Goal: Information Seeking & Learning: Learn about a topic

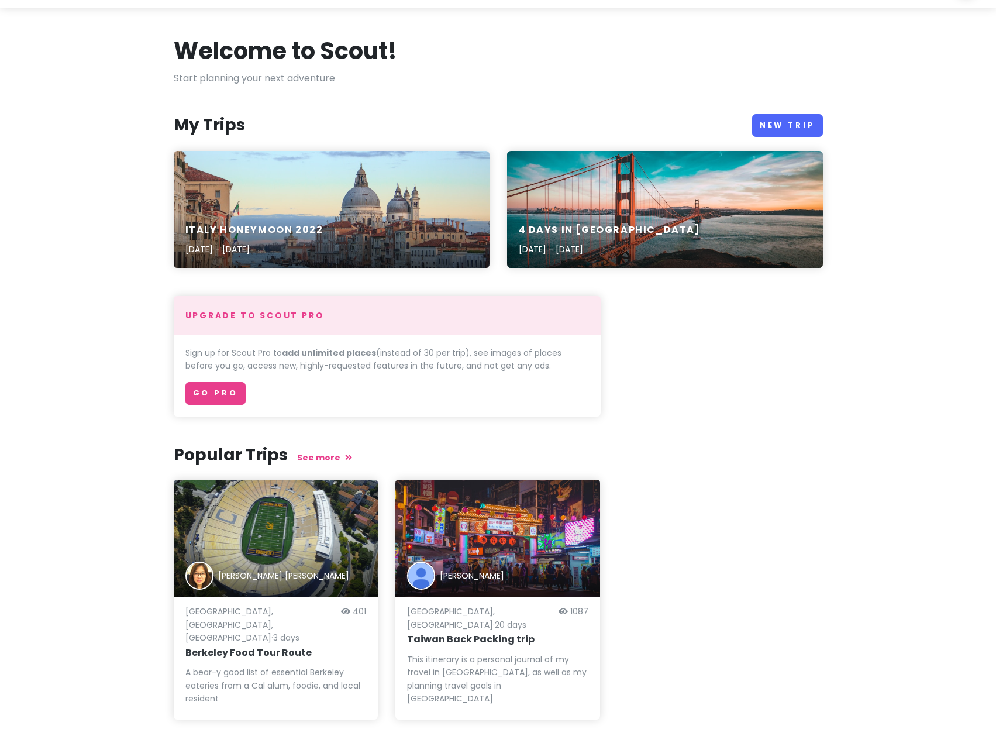
scroll to position [68, 0]
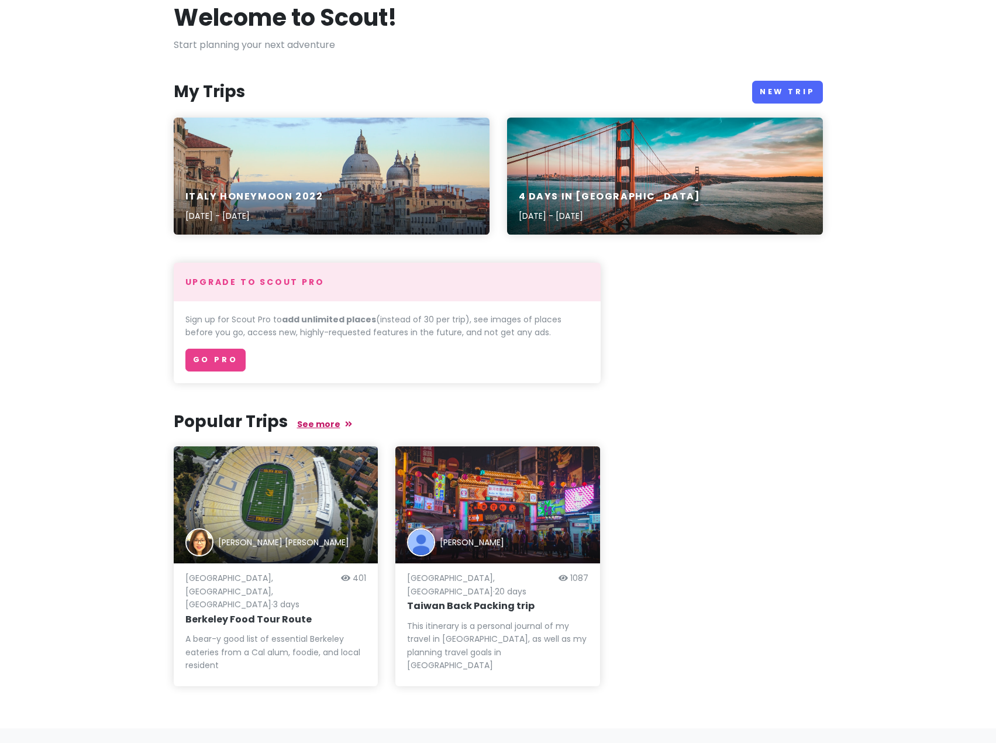
click at [304, 428] on link "See more" at bounding box center [324, 424] width 55 height 12
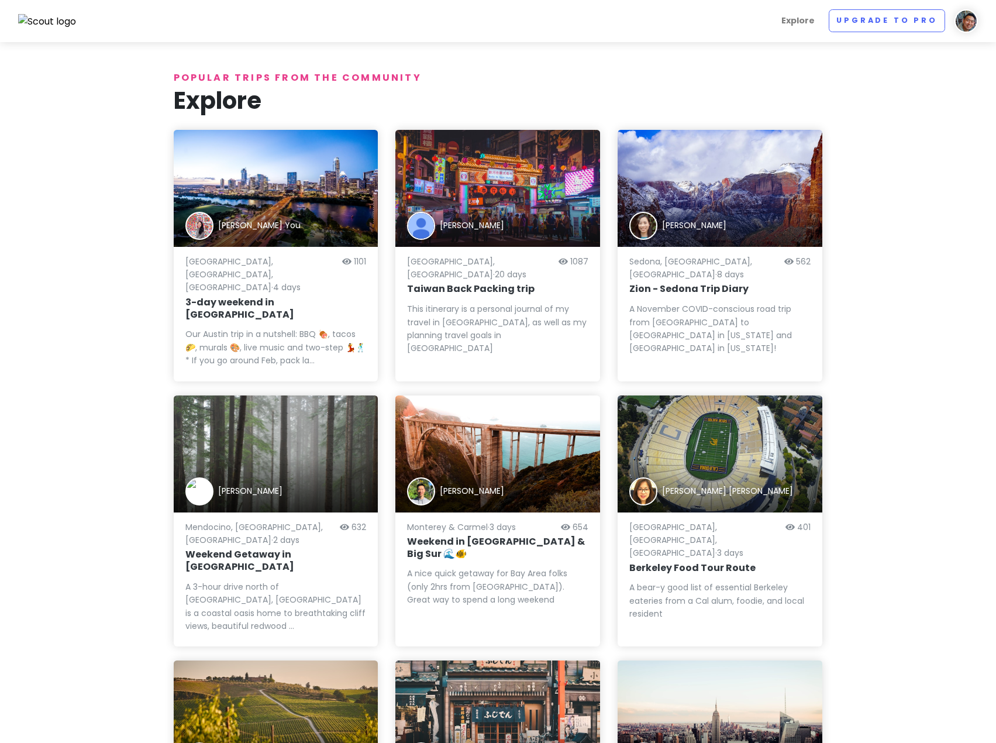
click at [482, 524] on div "Monterey & Carmel · 3 days 654 Weekend in [GEOGRAPHIC_DATA] & Big Sur 🌊🐠 A nice…" at bounding box center [497, 579] width 181 height 111
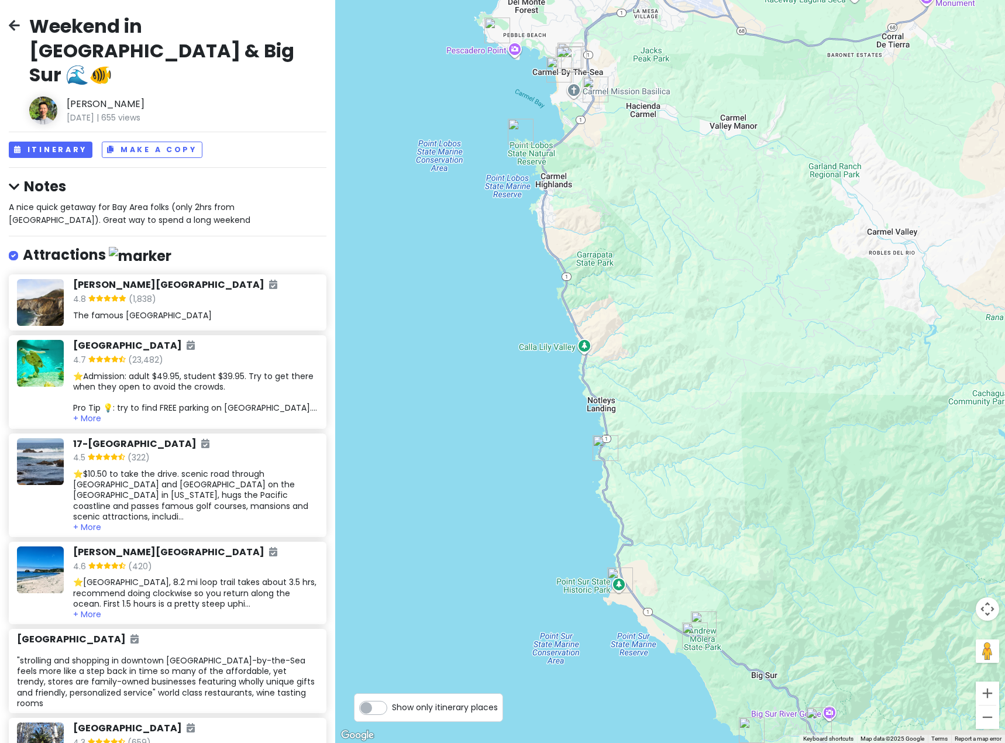
drag, startPoint x: 554, startPoint y: 355, endPoint x: 373, endPoint y: 201, distance: 237.9
click at [373, 201] on div at bounding box center [670, 371] width 670 height 743
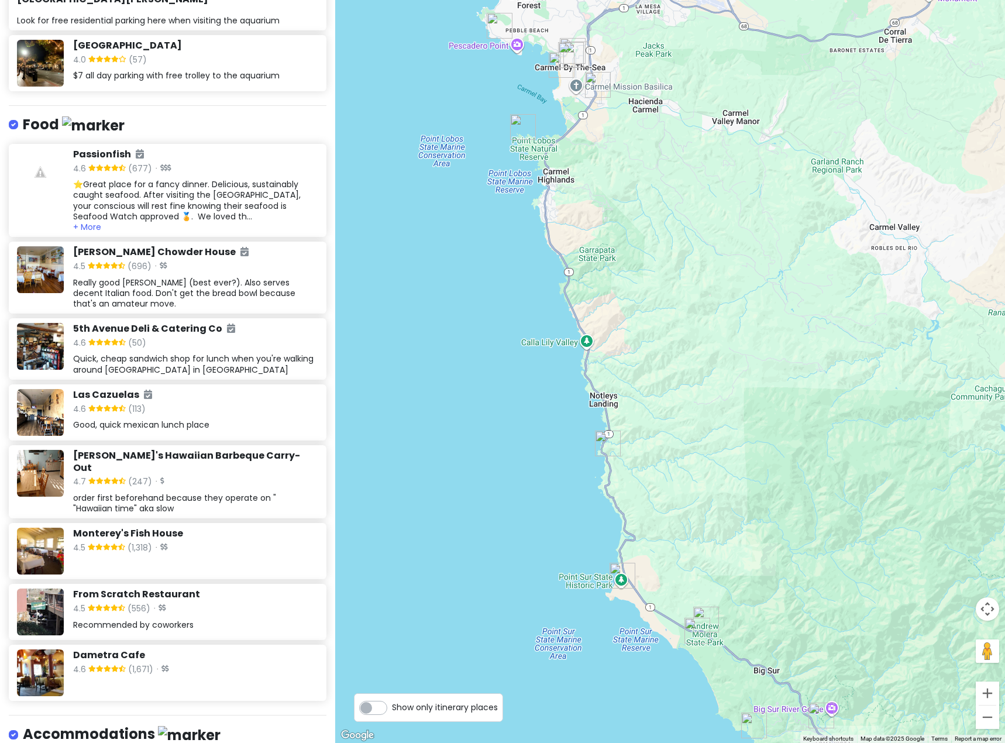
scroll to position [1547, 0]
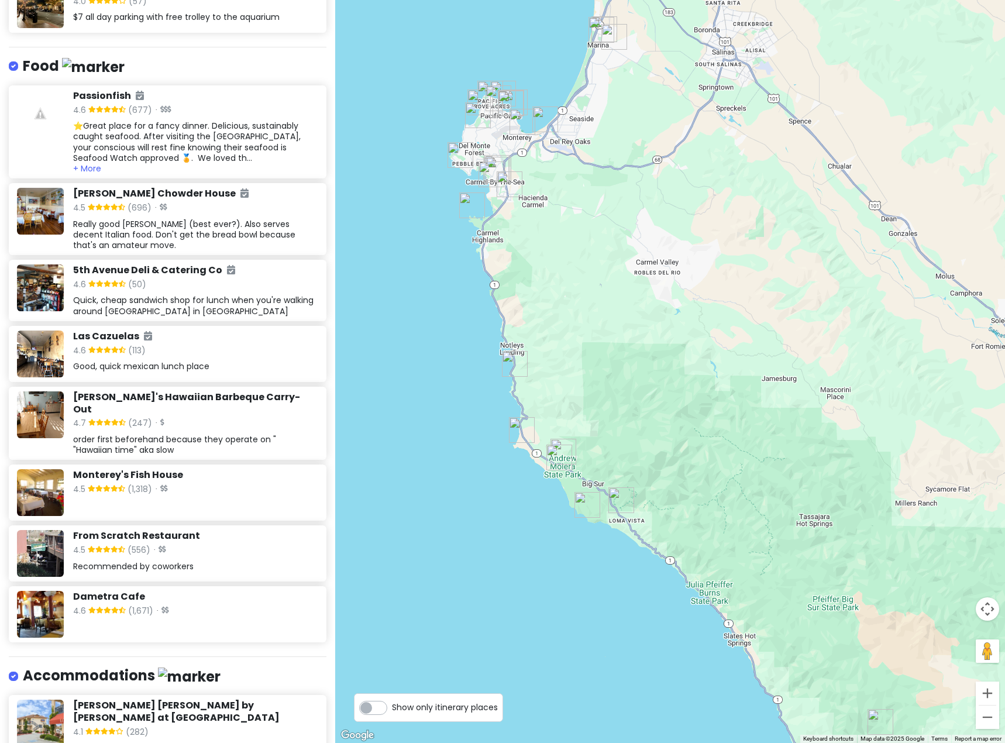
click at [511, 363] on img "Bixby Creek Bridge" at bounding box center [515, 364] width 26 height 26
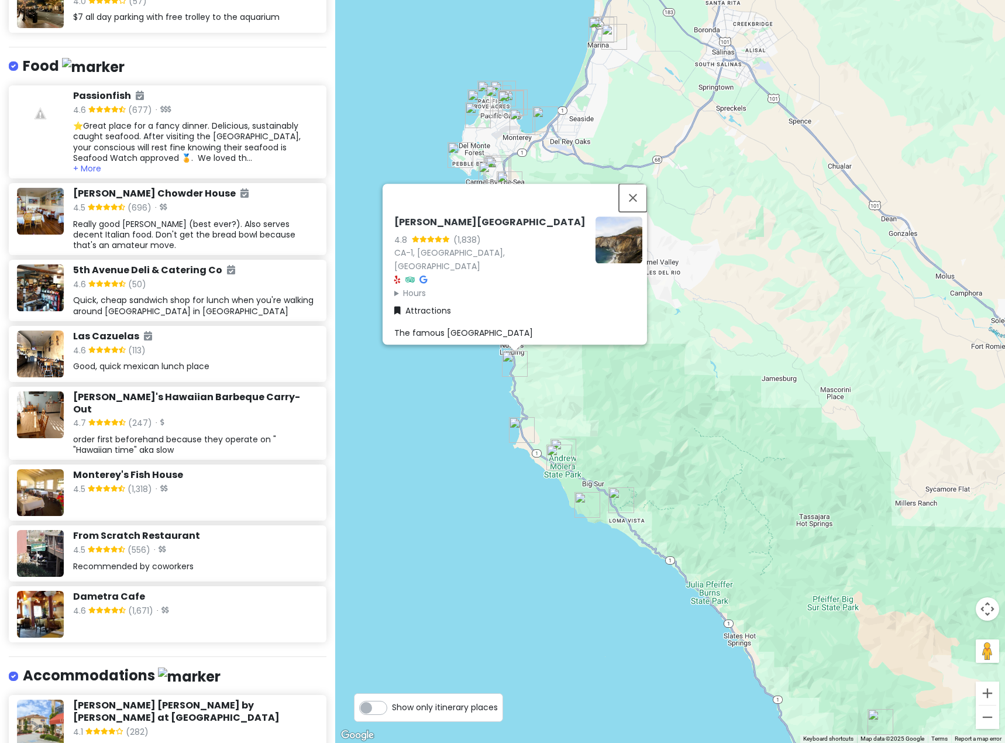
click at [635, 205] on button "Close" at bounding box center [633, 198] width 28 height 28
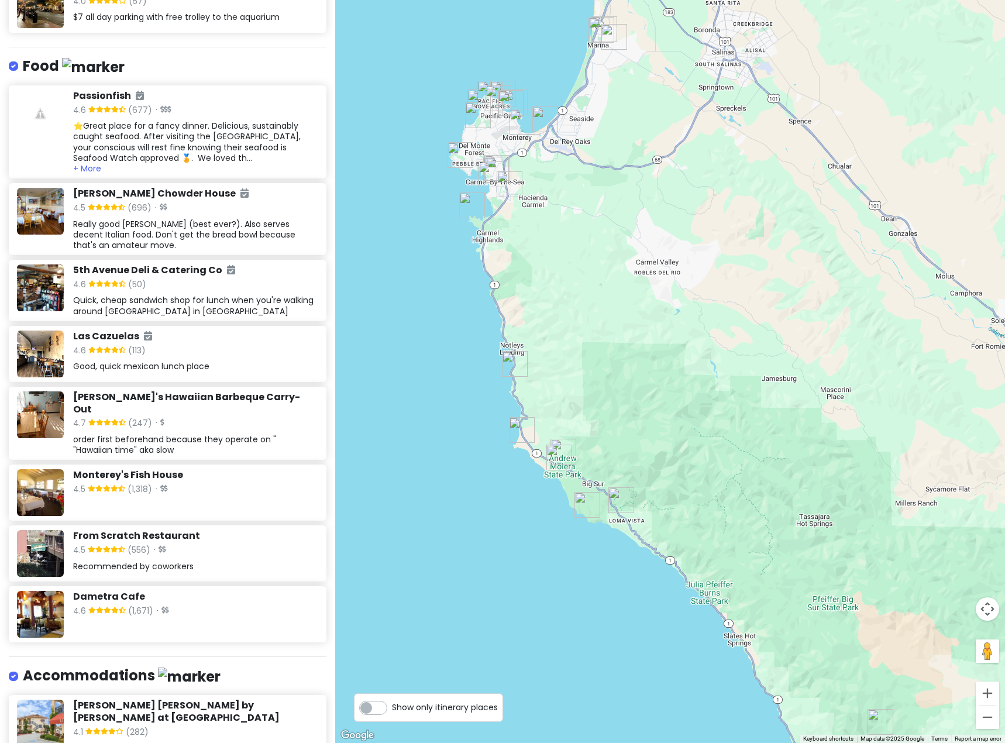
click at [527, 429] on img "Point Sur State Historic Park" at bounding box center [522, 430] width 26 height 26
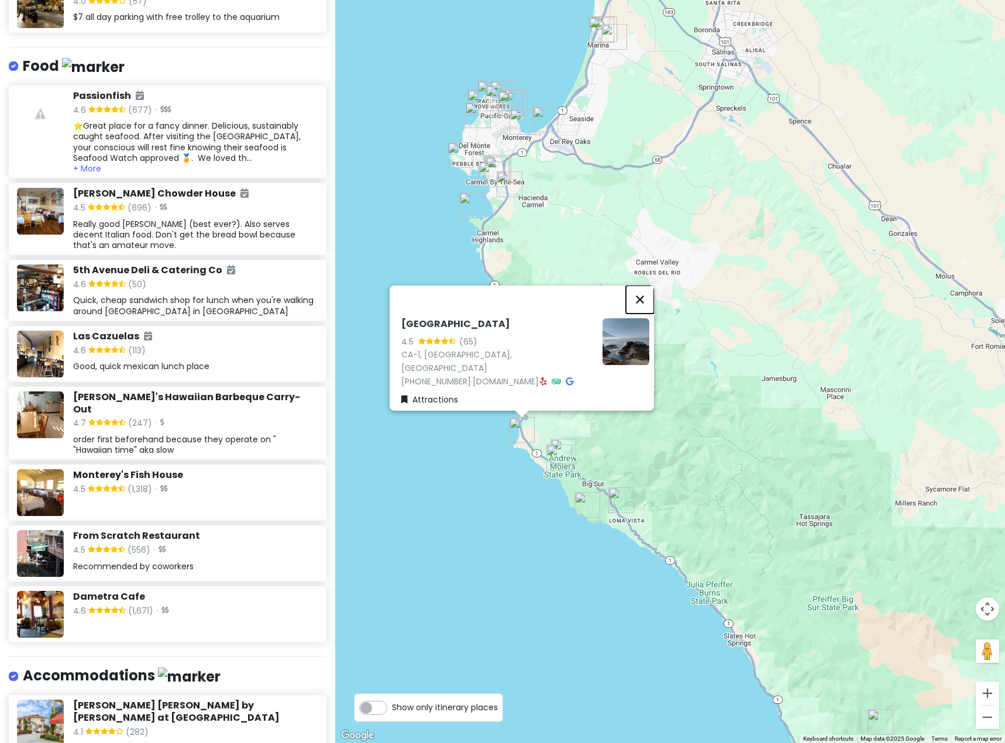
click at [642, 305] on button "Close" at bounding box center [640, 300] width 28 height 28
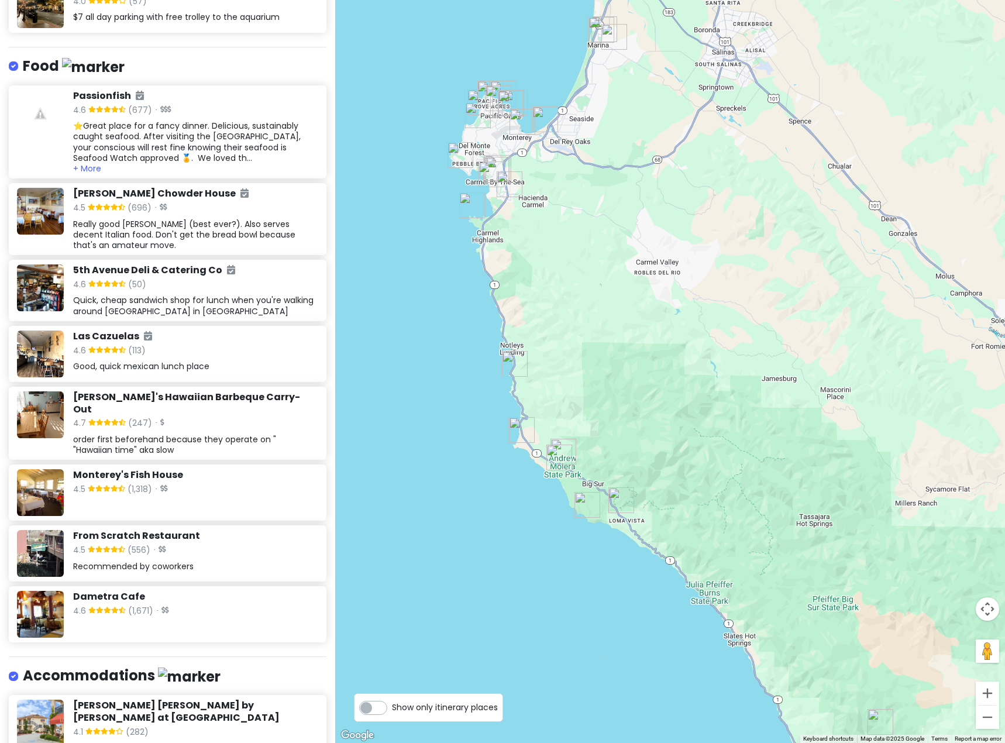
click at [555, 456] on img "Creamery Meadow Trail" at bounding box center [559, 458] width 26 height 26
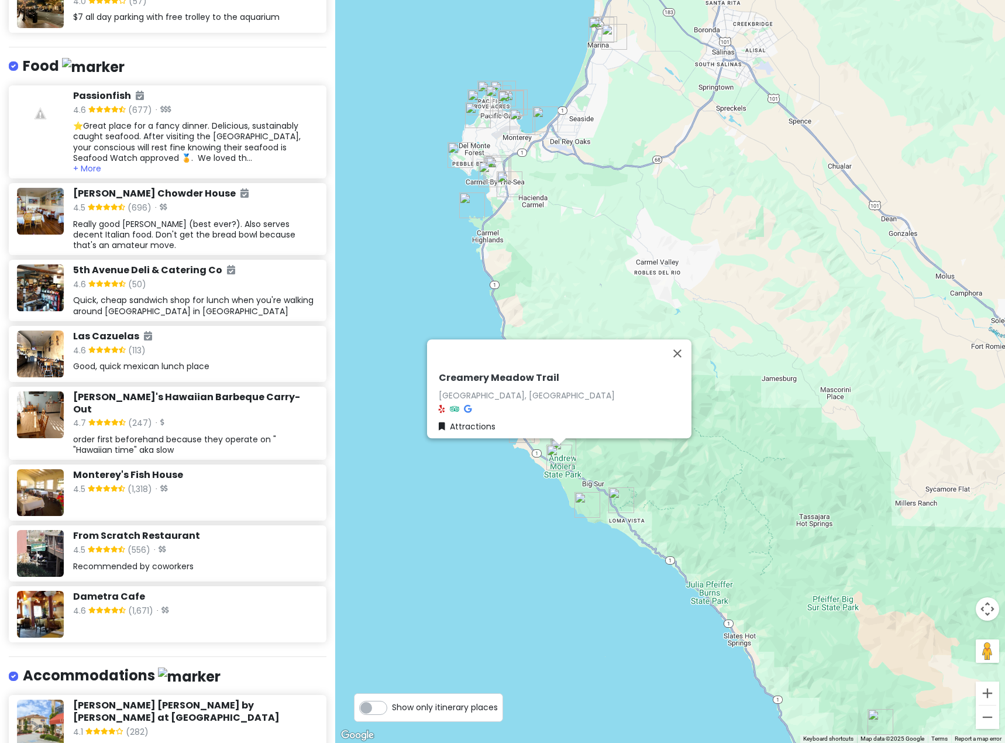
click at [586, 502] on img "Pfeiffer Beach" at bounding box center [588, 505] width 26 height 26
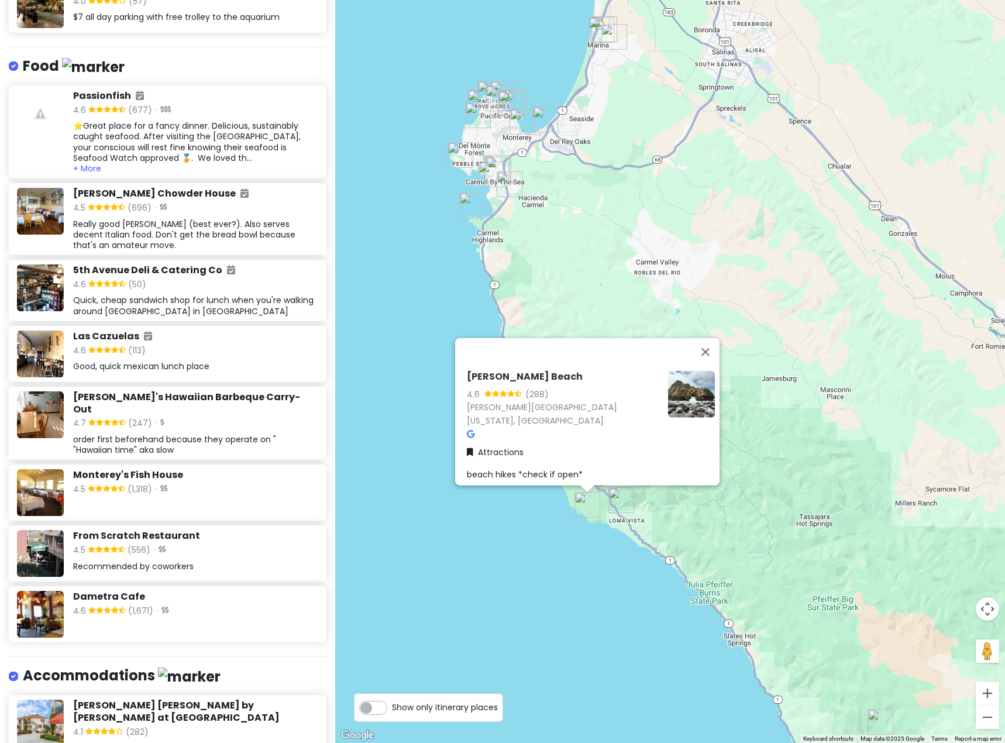
click at [618, 497] on img "Pfeiffer Big Sur Campground" at bounding box center [622, 500] width 26 height 26
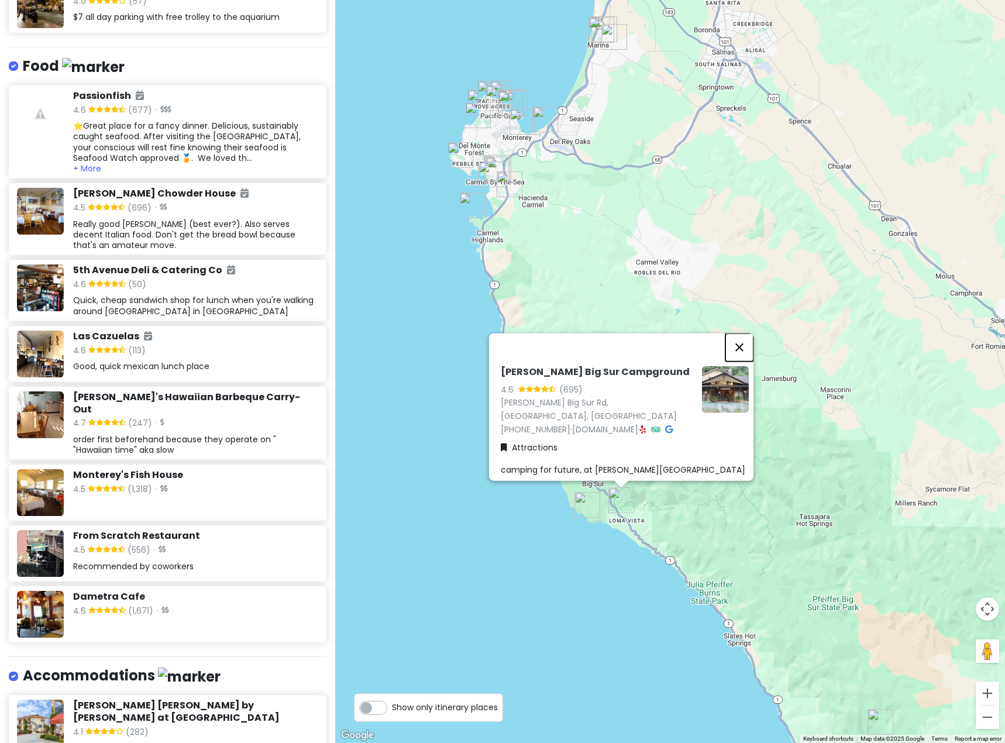
click at [741, 357] on button "Close" at bounding box center [740, 348] width 28 height 28
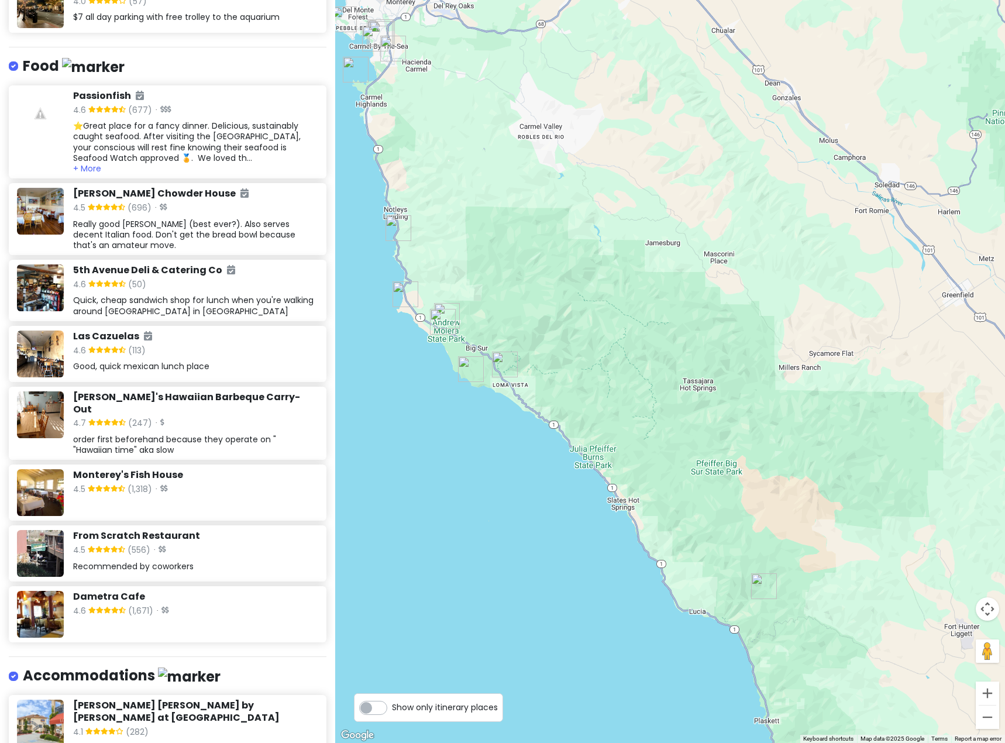
drag, startPoint x: 738, startPoint y: 301, endPoint x: 666, endPoint y: 226, distance: 103.9
click at [663, 183] on div at bounding box center [670, 371] width 670 height 743
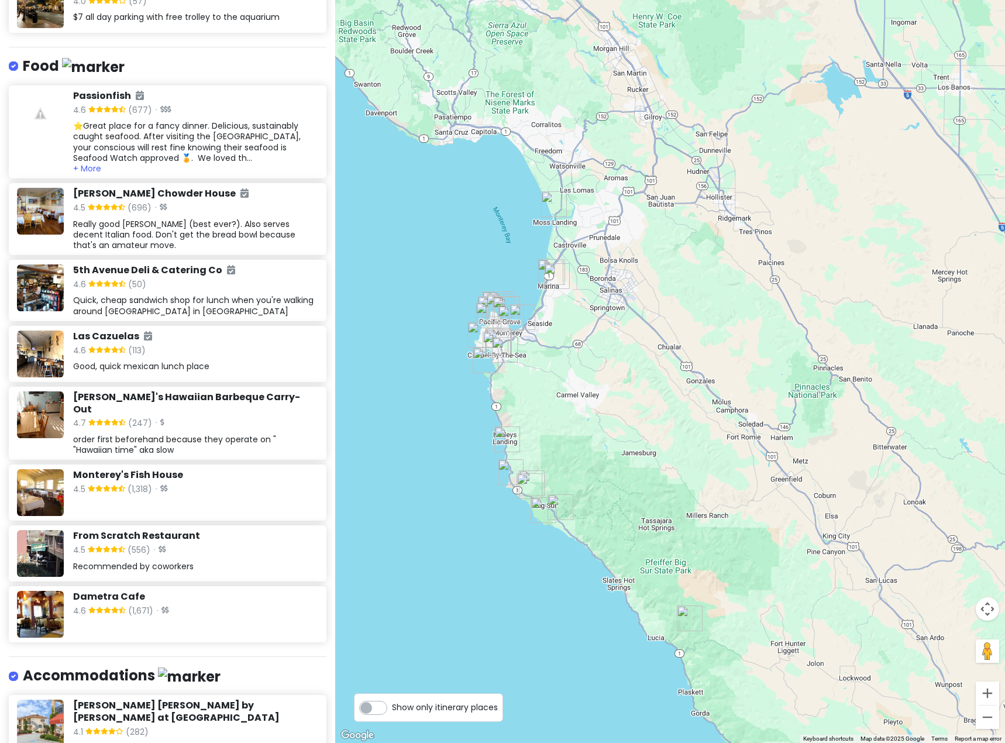
drag, startPoint x: 755, startPoint y: 208, endPoint x: 630, endPoint y: 367, distance: 202.1
click at [630, 367] on div at bounding box center [670, 371] width 670 height 743
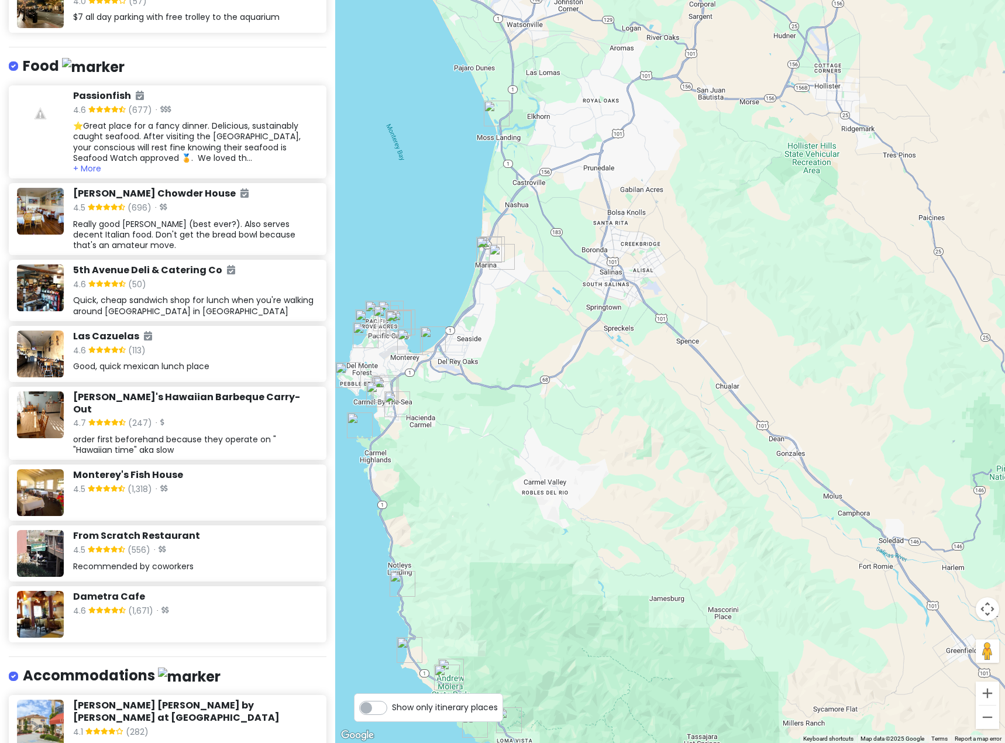
click at [489, 122] on img "Moss Landing State Beach" at bounding box center [497, 114] width 26 height 26
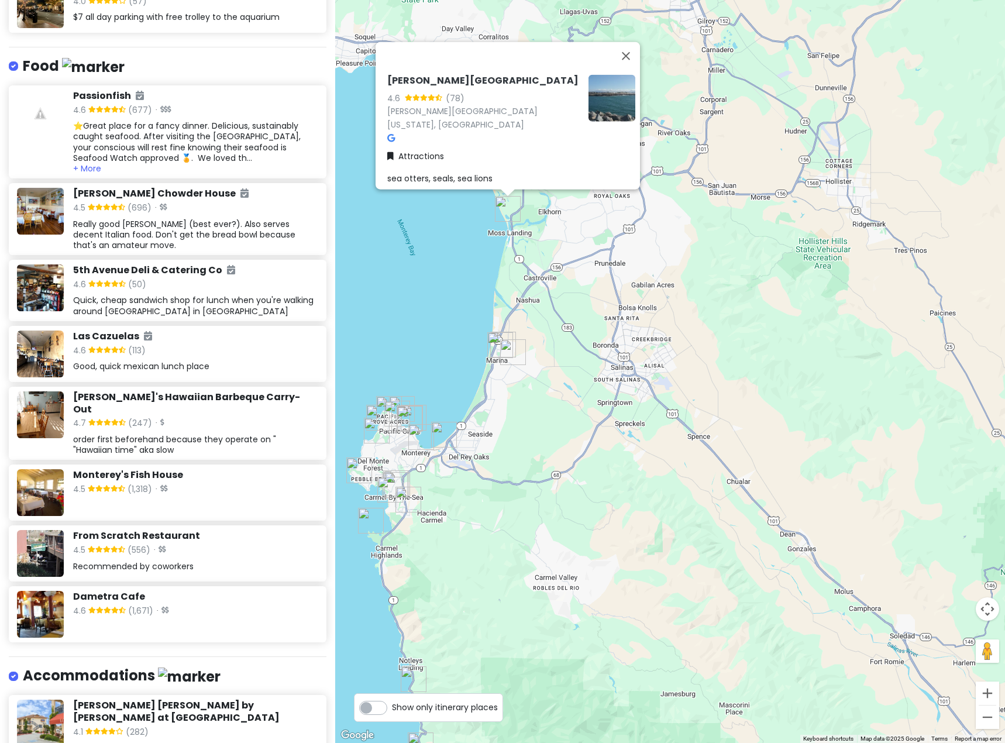
click at [594, 83] on img at bounding box center [612, 98] width 47 height 47
